Goal: Task Accomplishment & Management: Use online tool/utility

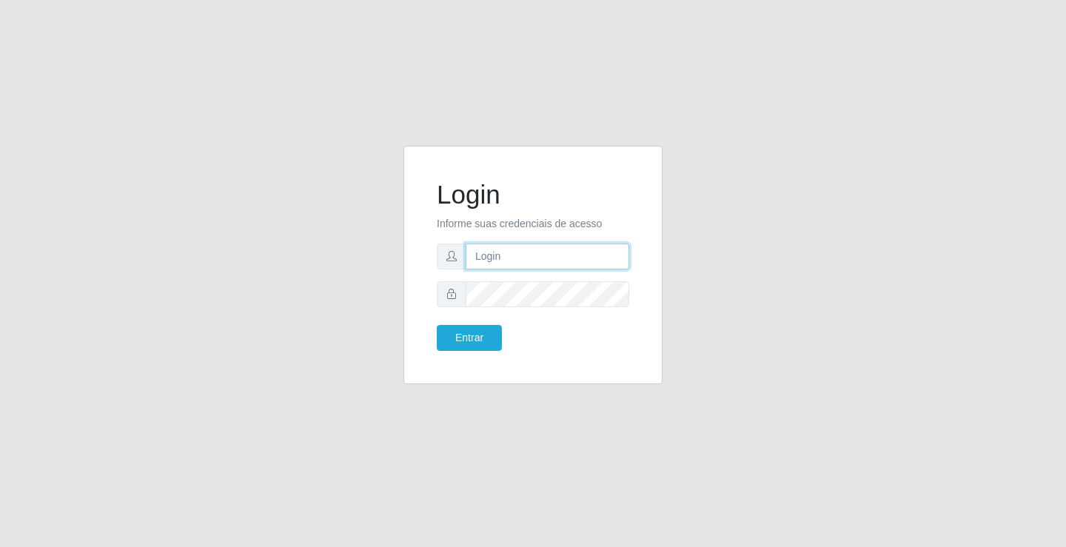
click at [504, 266] on input "text" at bounding box center [548, 257] width 164 height 26
type input "ediane@ideal"
click at [437, 325] on button "Entrar" at bounding box center [469, 338] width 65 height 26
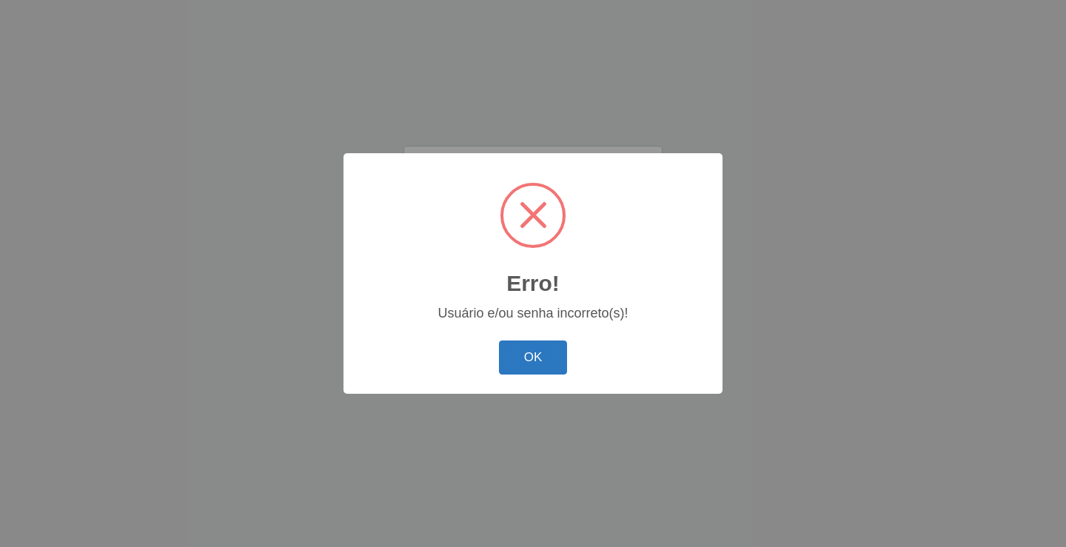
click at [551, 346] on button "OK" at bounding box center [533, 358] width 69 height 35
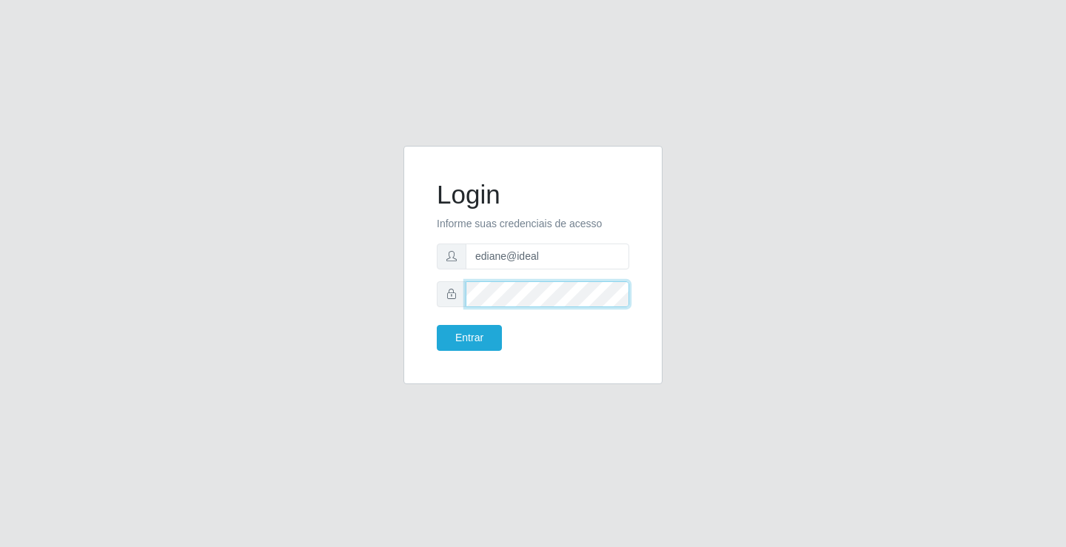
click at [437, 325] on button "Entrar" at bounding box center [469, 338] width 65 height 26
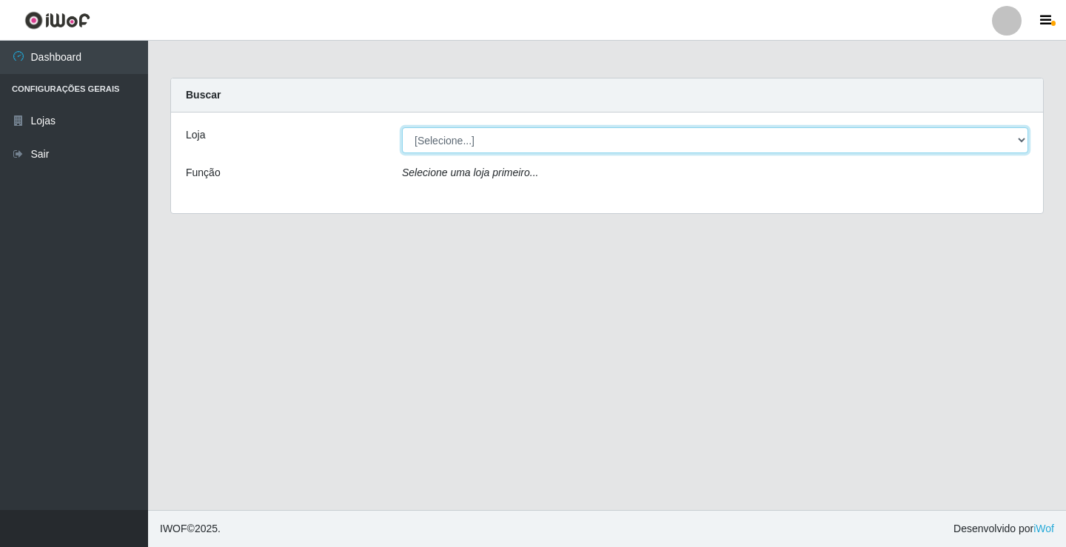
click at [467, 135] on select "[Selecione...] Ideal - Conceição" at bounding box center [715, 140] width 626 height 26
select select "231"
click at [402, 127] on select "[Selecione...] Ideal - Conceição" at bounding box center [715, 140] width 626 height 26
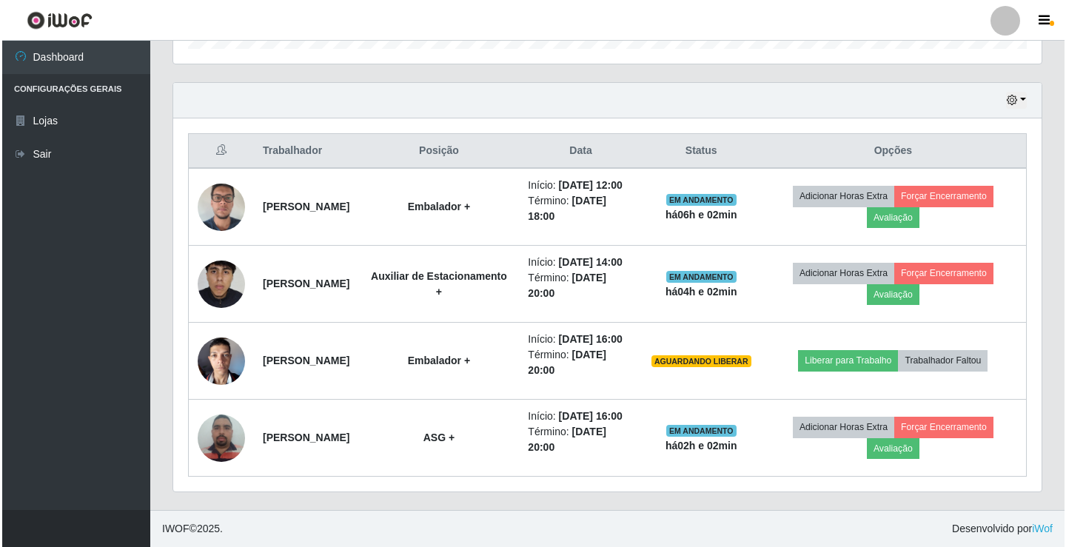
scroll to position [518, 0]
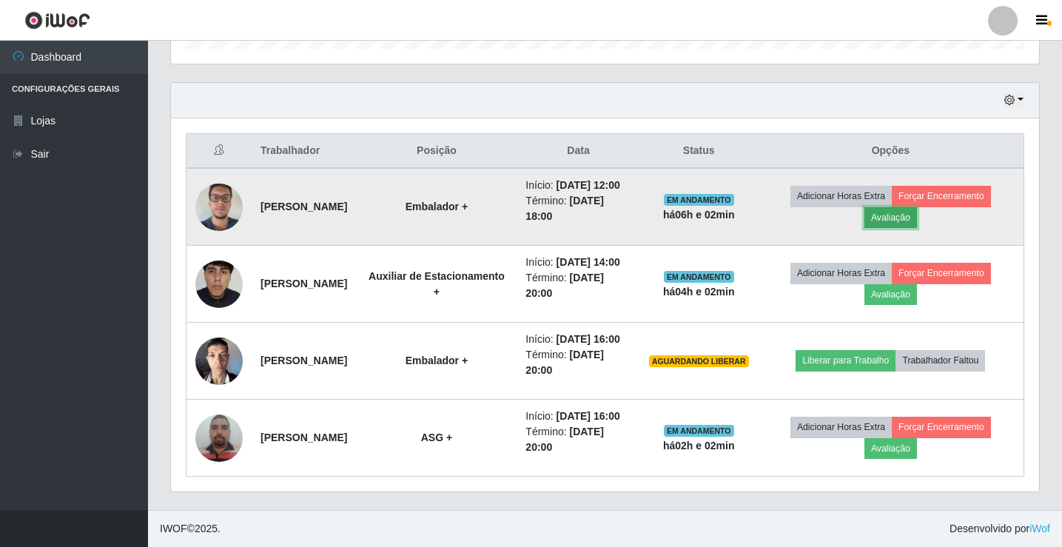
click at [915, 207] on button "Avaliação" at bounding box center [891, 217] width 53 height 21
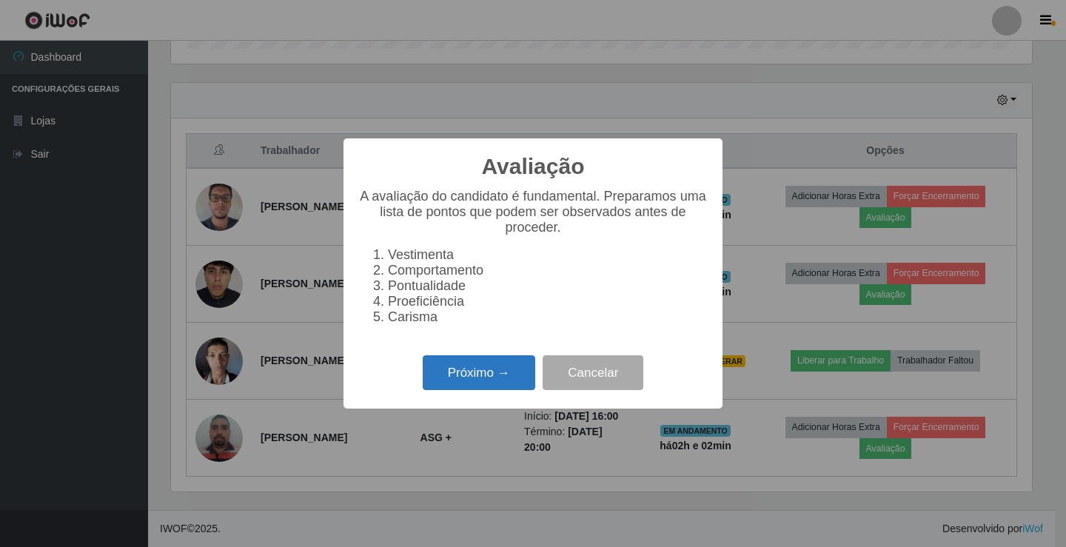
click at [514, 368] on button "Próximo →" at bounding box center [479, 372] width 113 height 35
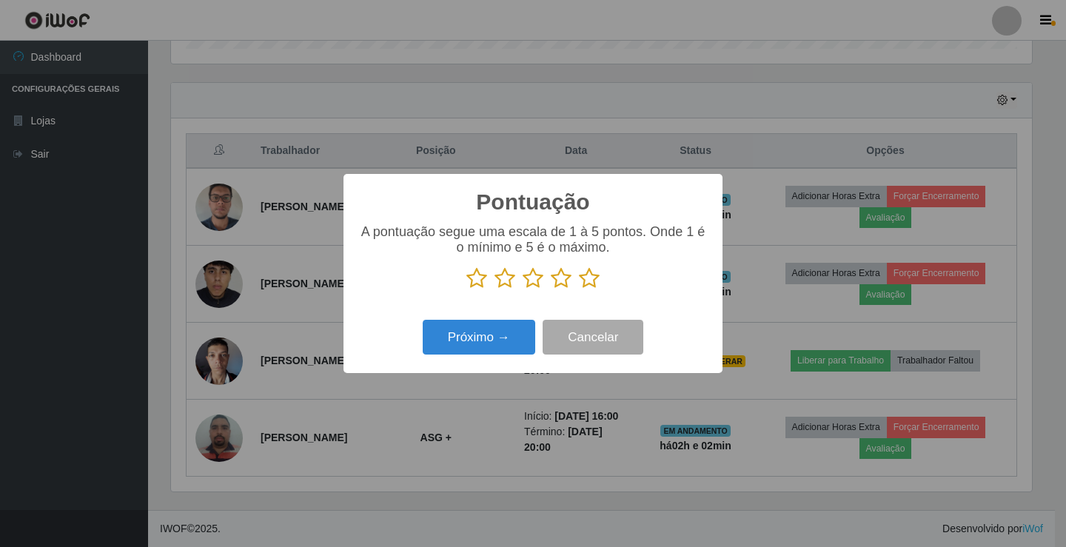
click at [587, 284] on icon at bounding box center [589, 278] width 21 height 22
click at [579, 289] on input "radio" at bounding box center [579, 289] width 0 height 0
click at [486, 334] on button "Próximo →" at bounding box center [479, 337] width 113 height 35
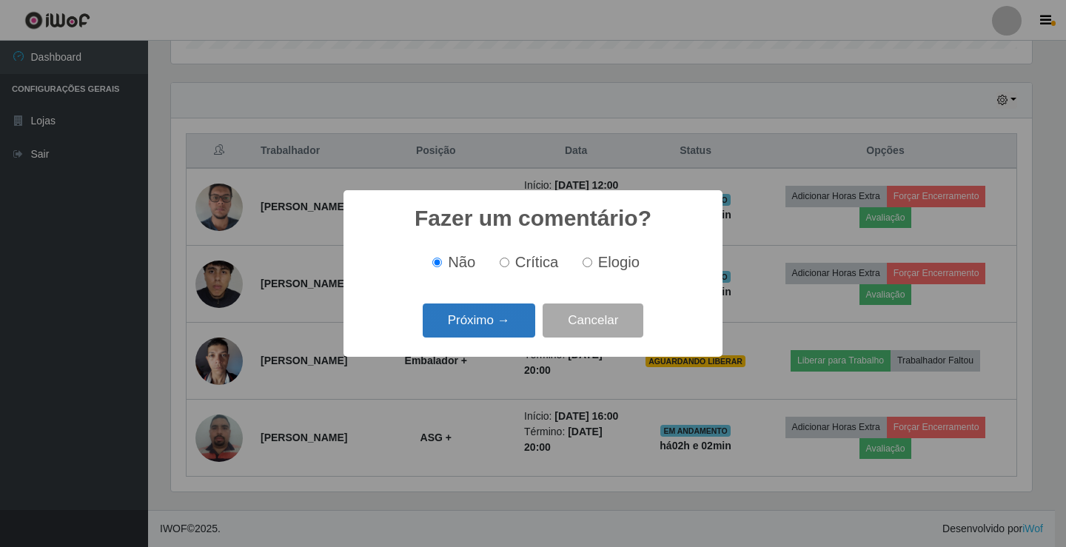
click at [484, 322] on button "Próximo →" at bounding box center [479, 321] width 113 height 35
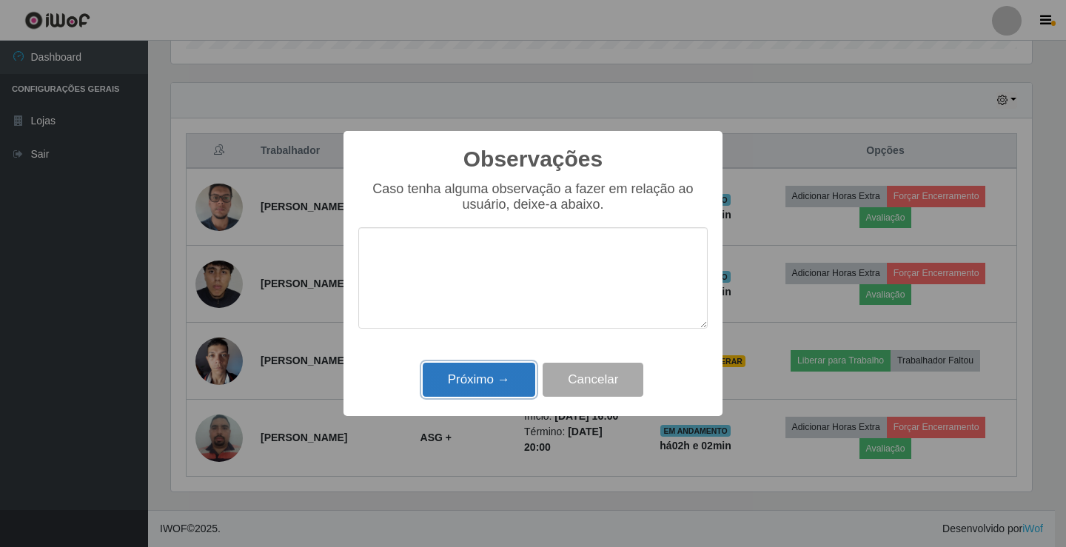
click at [512, 388] on button "Próximo →" at bounding box center [479, 380] width 113 height 35
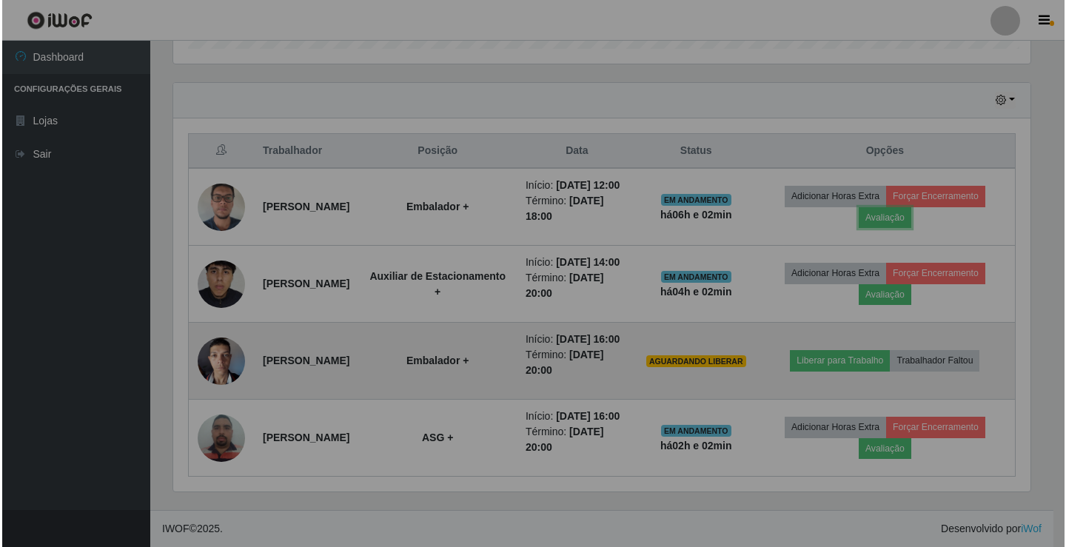
scroll to position [307, 868]
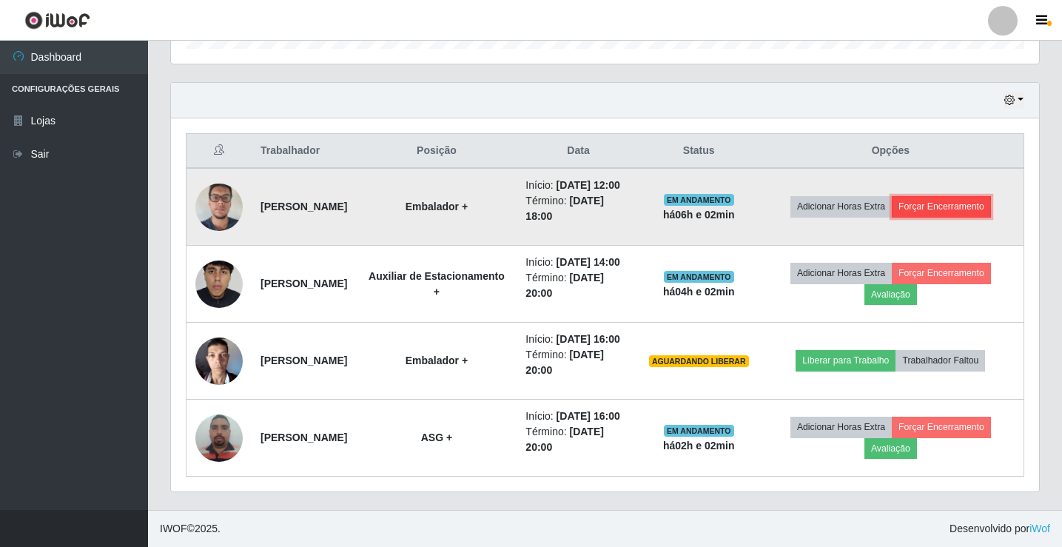
click at [968, 196] on button "Forçar Encerramento" at bounding box center [941, 206] width 99 height 21
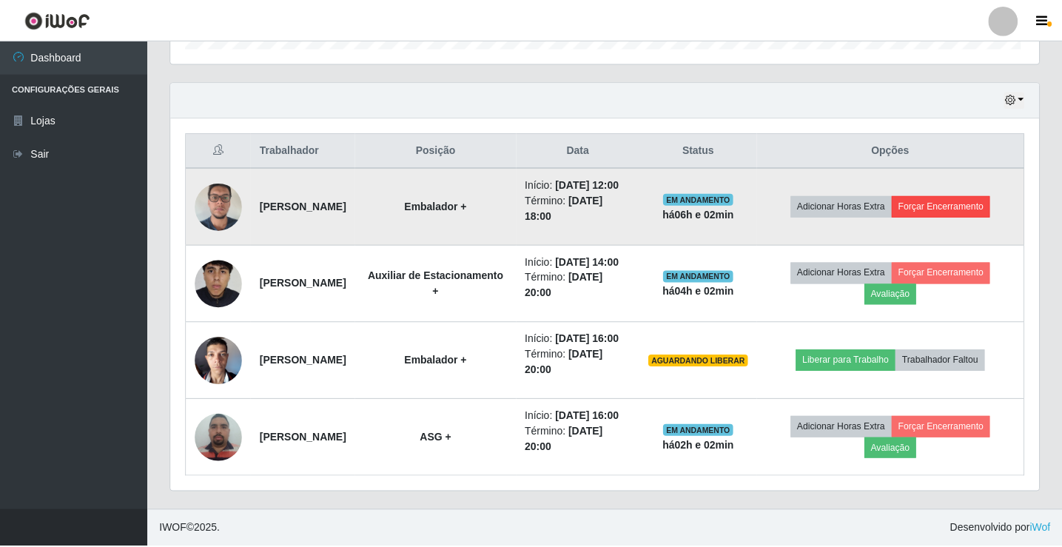
scroll to position [307, 861]
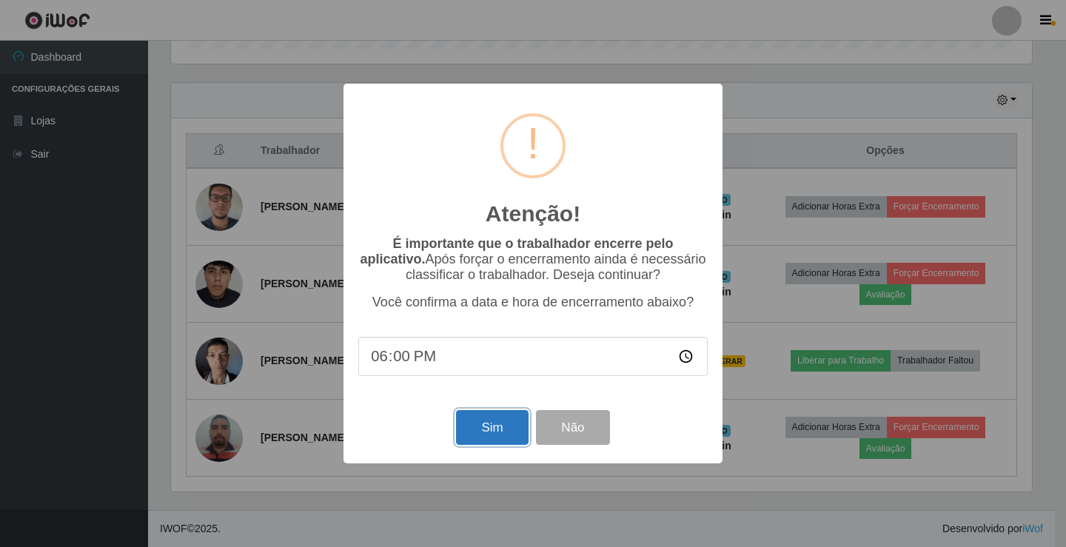
click at [491, 423] on button "Sim" at bounding box center [492, 427] width 72 height 35
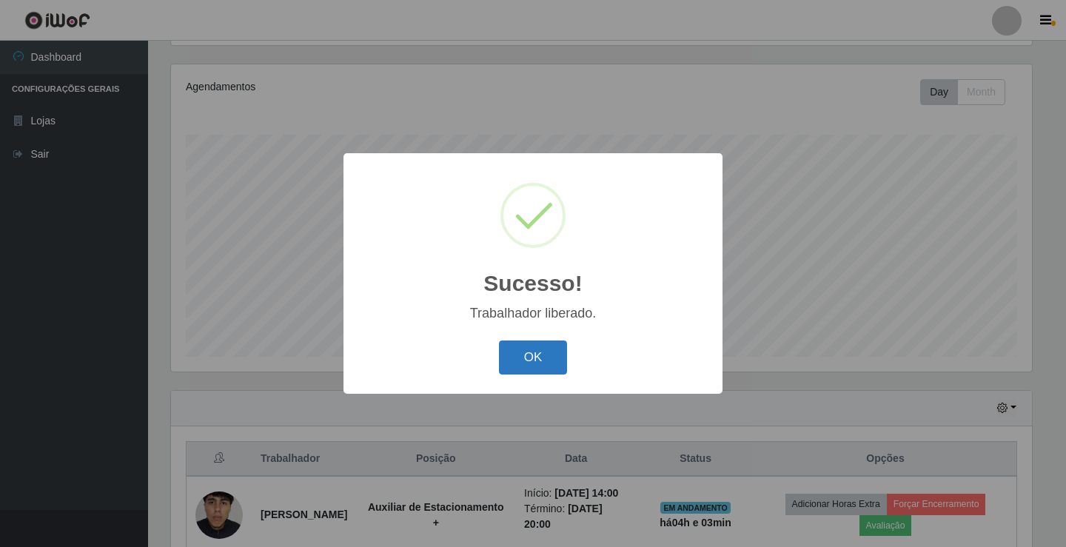
click at [539, 357] on button "OK" at bounding box center [533, 358] width 69 height 35
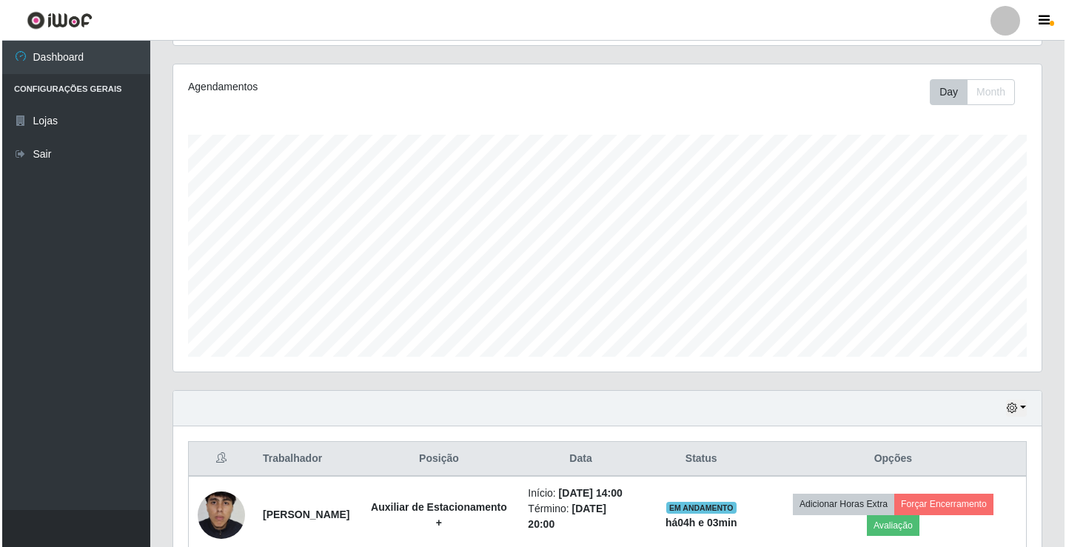
scroll to position [450, 0]
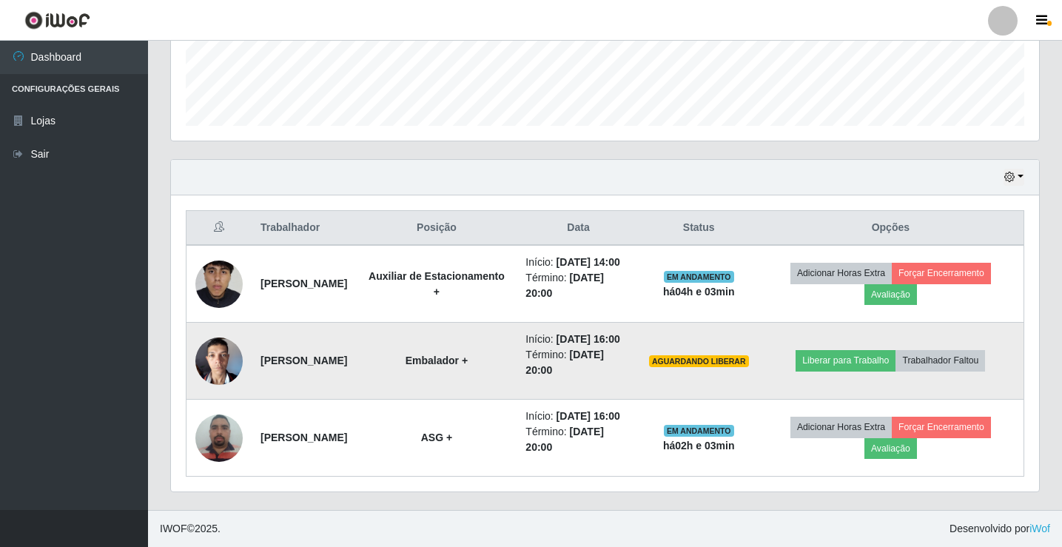
click at [232, 344] on img at bounding box center [218, 360] width 47 height 63
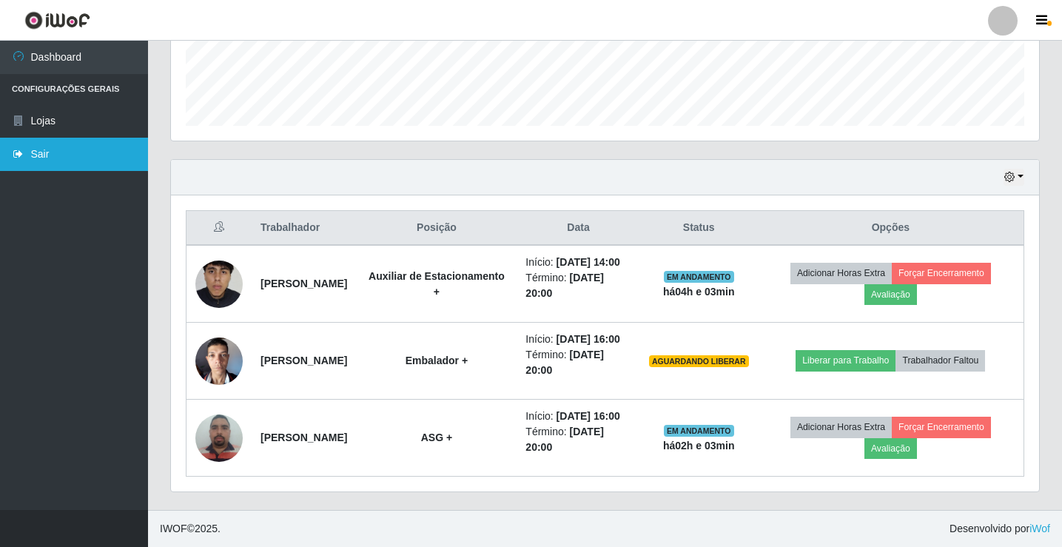
click at [50, 152] on link "Sair" at bounding box center [74, 154] width 148 height 33
